Goal: Task Accomplishment & Management: Use online tool/utility

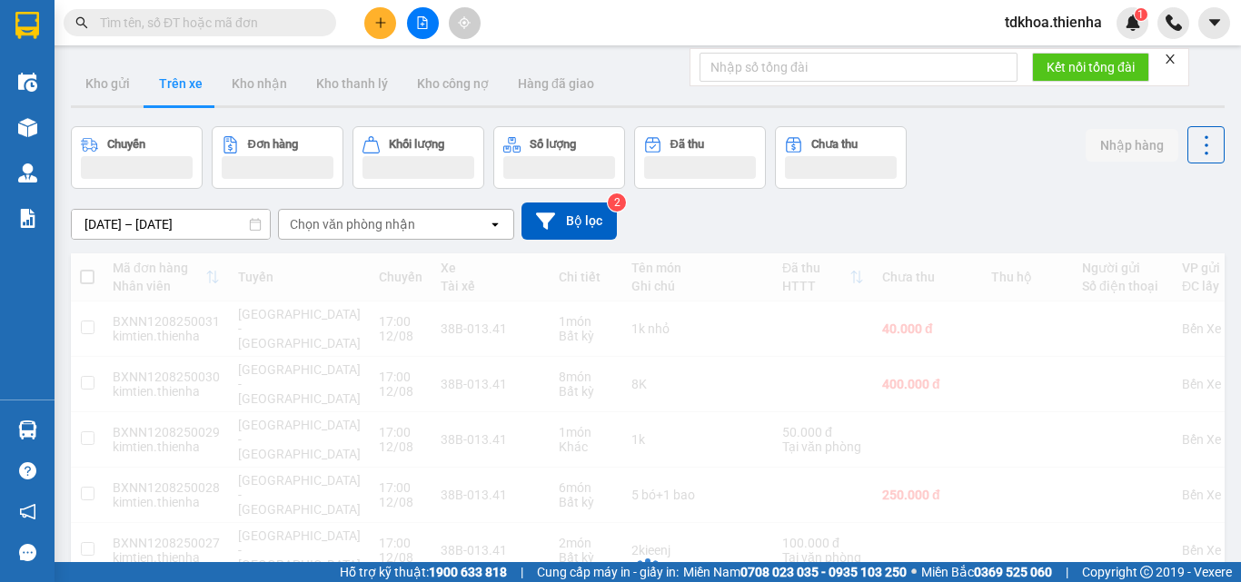
click at [415, 27] on button at bounding box center [423, 23] width 32 height 32
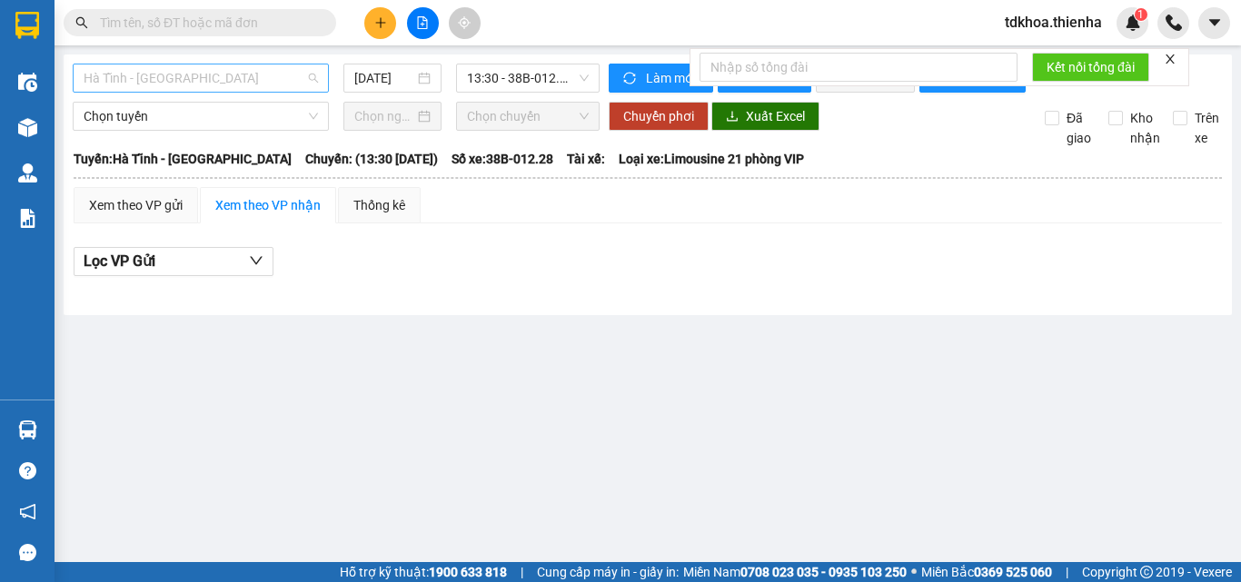
click at [243, 76] on span "Hà Tĩnh - [GEOGRAPHIC_DATA]" at bounding box center [201, 77] width 234 height 27
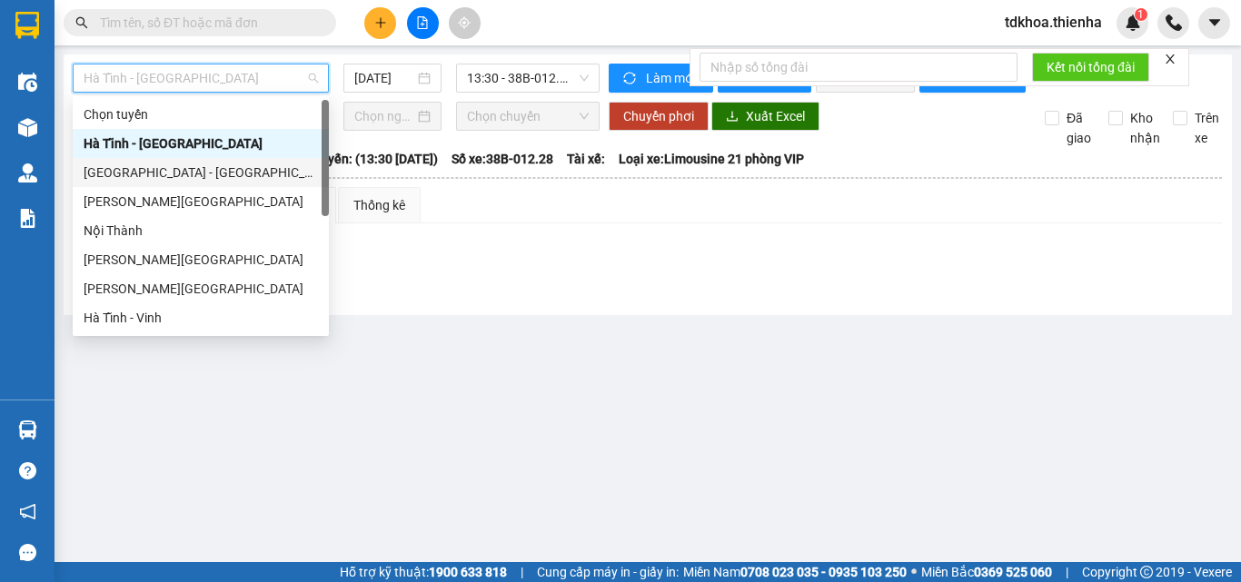
click at [120, 178] on div "[GEOGRAPHIC_DATA] - [GEOGRAPHIC_DATA]" at bounding box center [201, 173] width 234 height 20
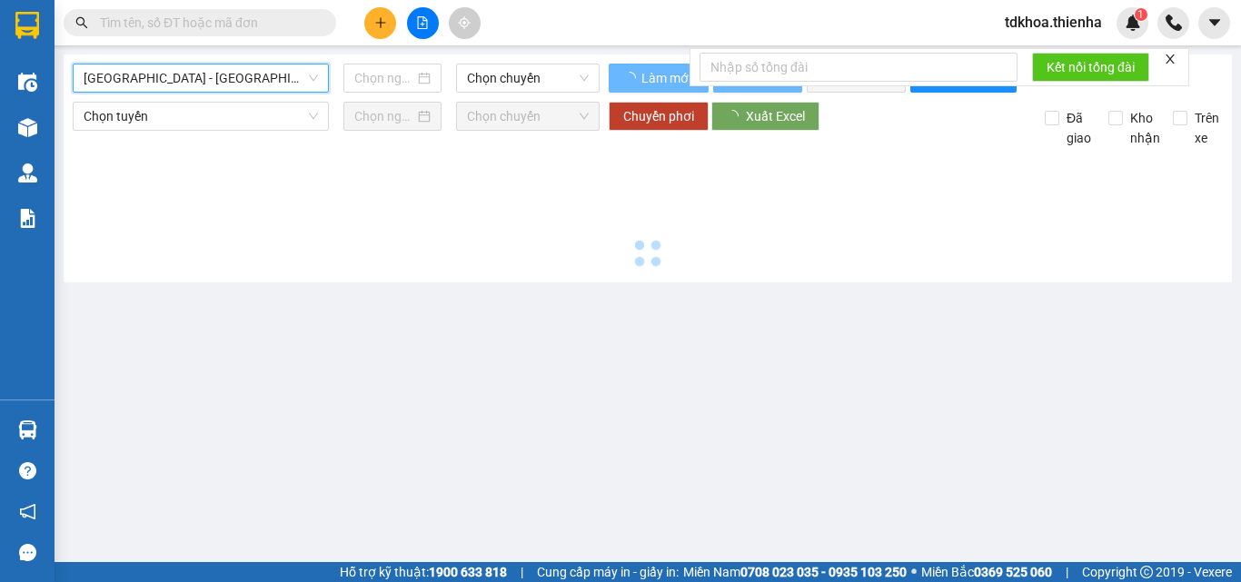
type input "[DATE]"
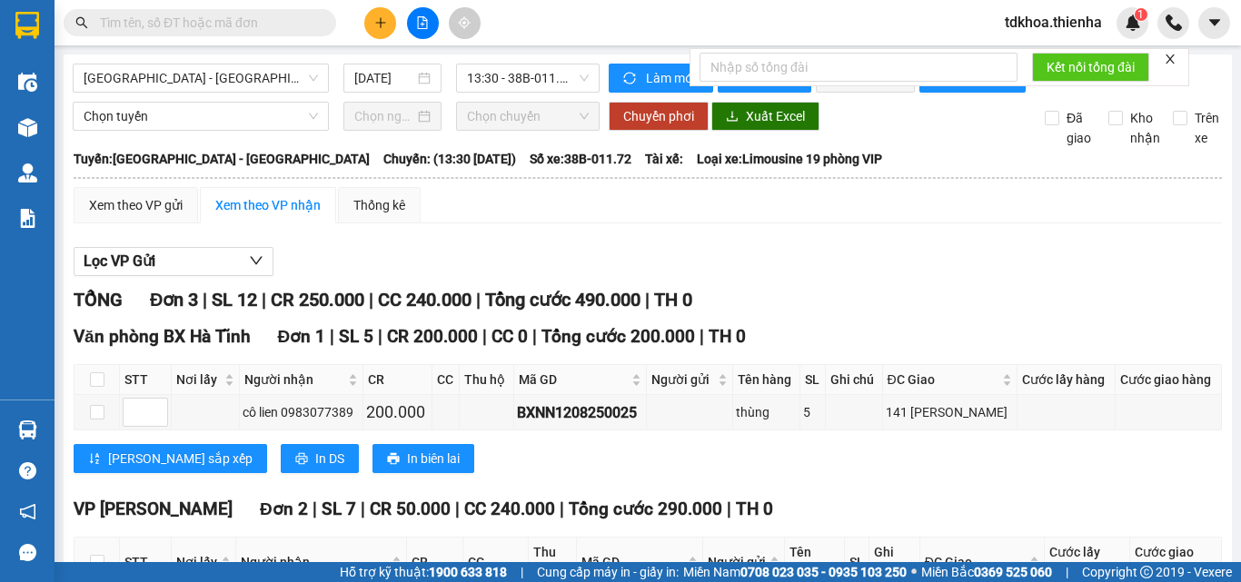
click at [1175, 55] on icon "close" at bounding box center [1169, 59] width 9 height 9
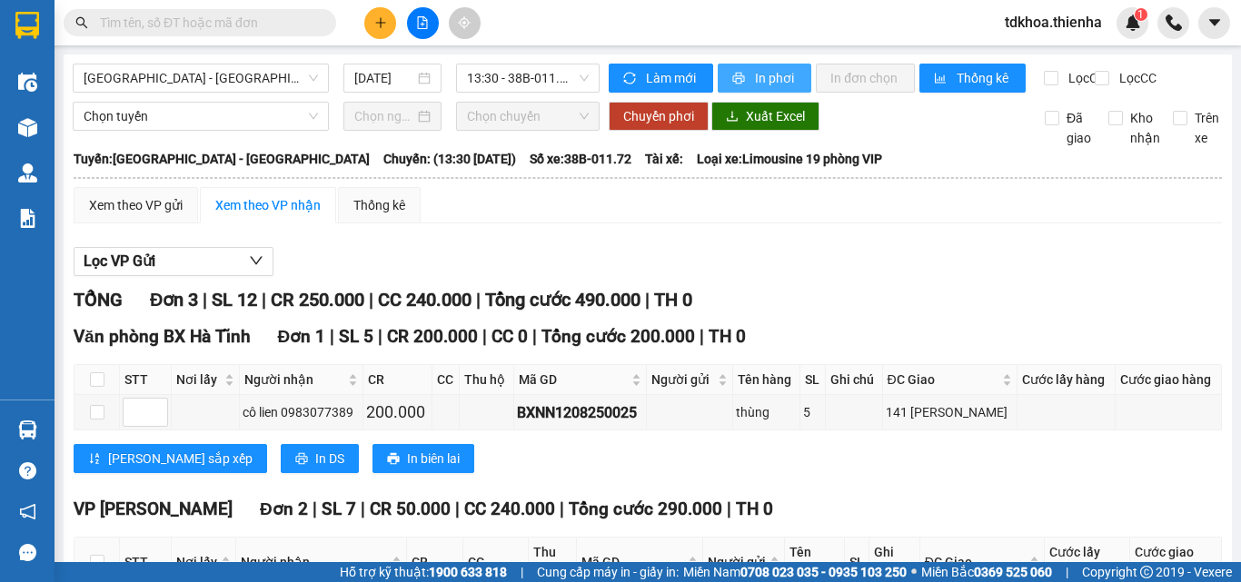
click at [776, 81] on span "In phơi" at bounding box center [776, 78] width 42 height 20
click at [491, 83] on span "13:30 - 38B-011.72" at bounding box center [528, 77] width 122 height 27
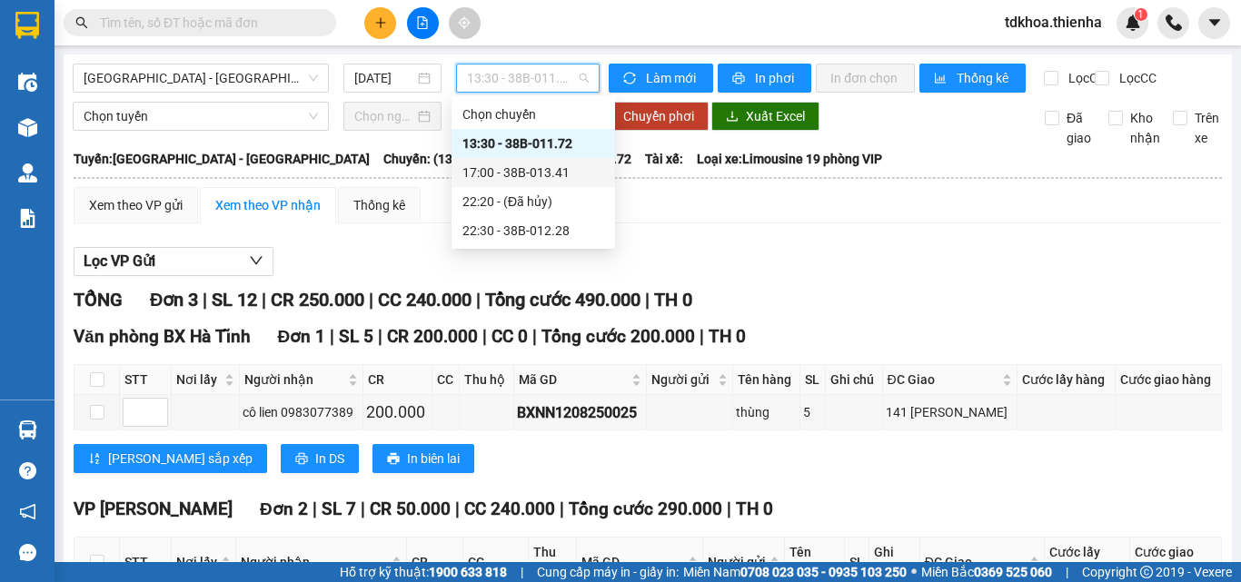
click at [489, 172] on div "17:00 - 38B-013.41" at bounding box center [533, 173] width 142 height 20
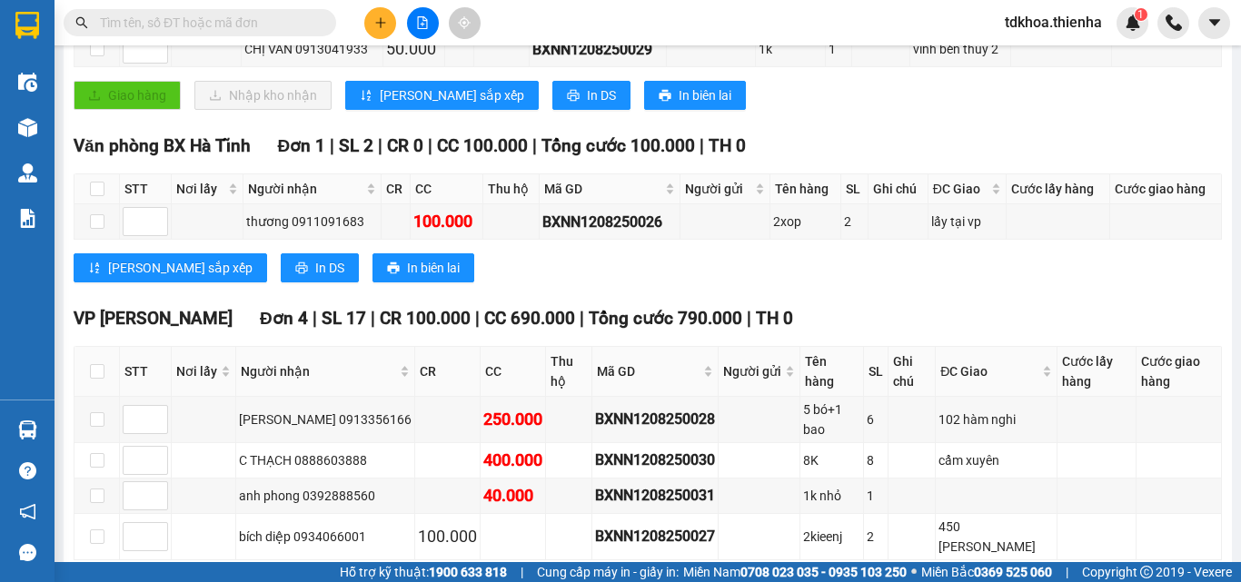
scroll to position [429, 0]
